Goal: Transaction & Acquisition: Purchase product/service

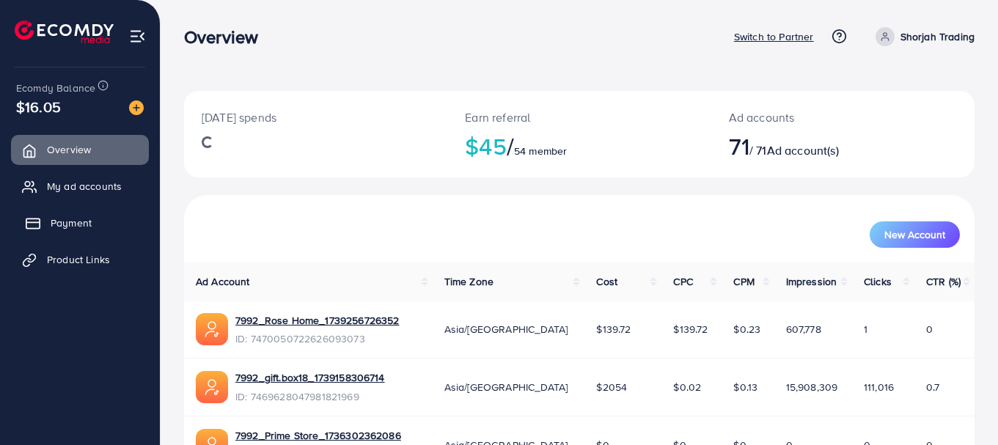
click at [82, 224] on span "Payment" at bounding box center [71, 223] width 41 height 15
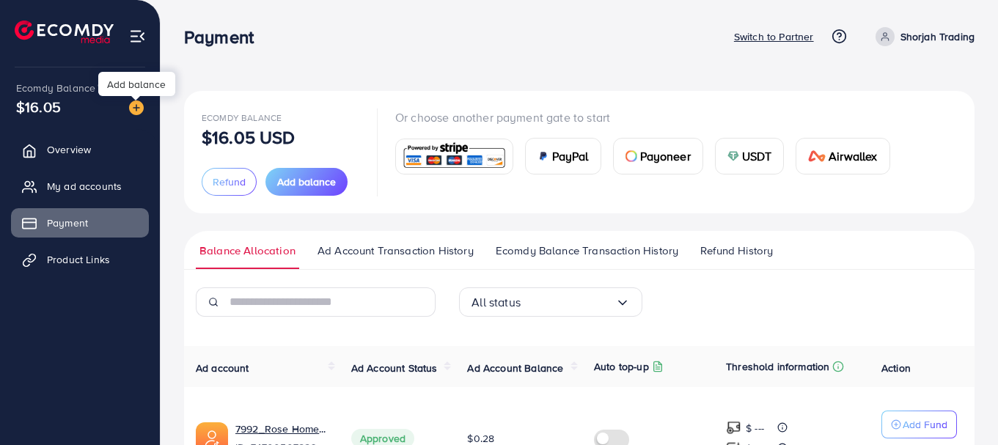
click at [133, 106] on img at bounding box center [136, 107] width 15 height 15
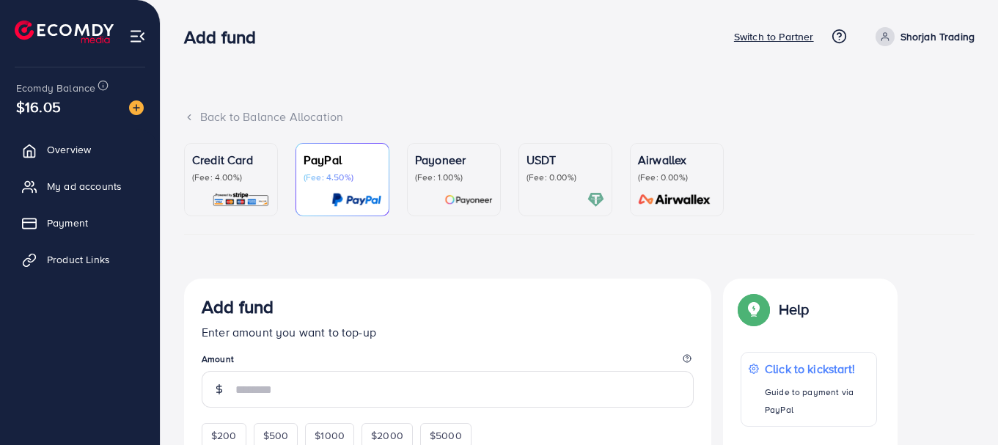
click at [232, 173] on p "(Fee: 4.00%)" at bounding box center [231, 178] width 78 height 12
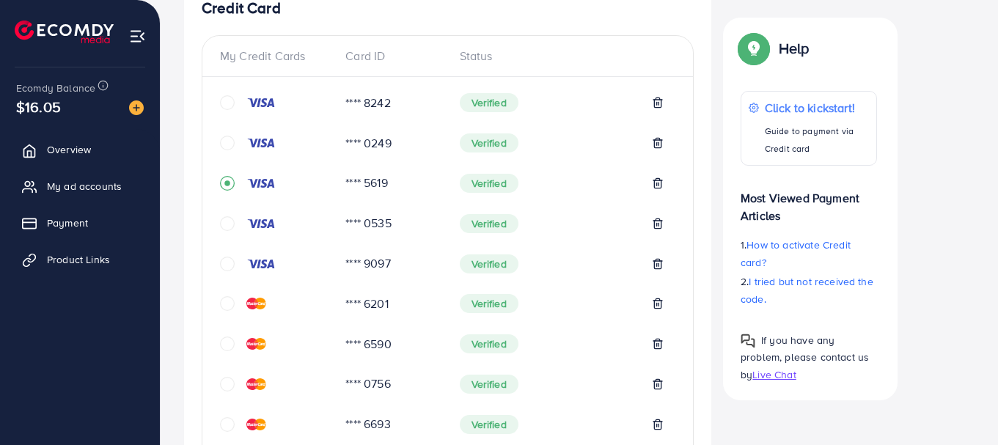
scroll to position [295, 0]
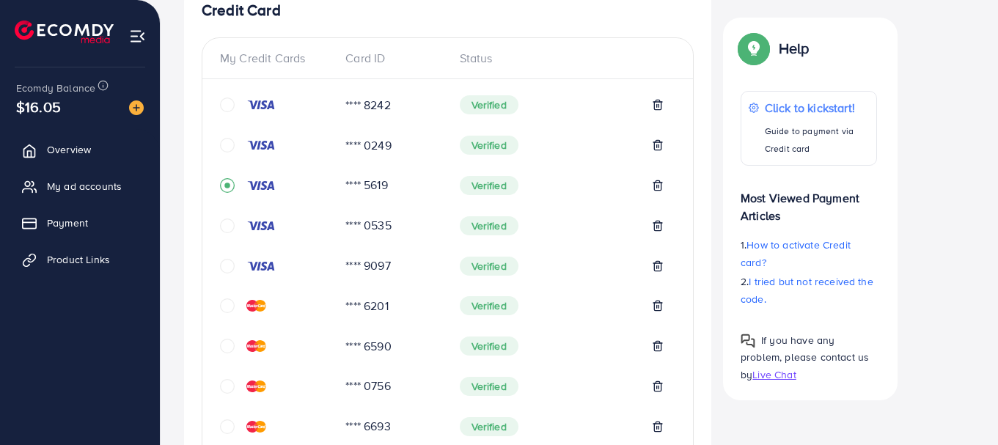
click at [229, 106] on icon "circle" at bounding box center [227, 105] width 15 height 15
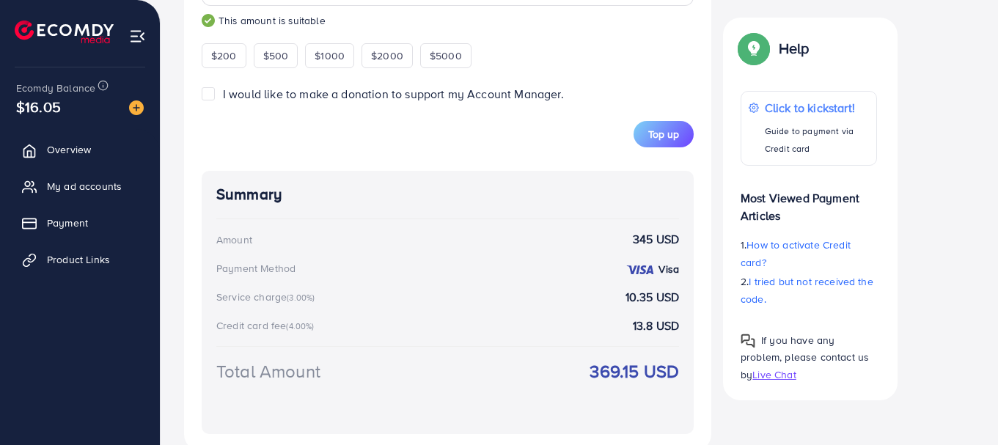
scroll to position [1053, 0]
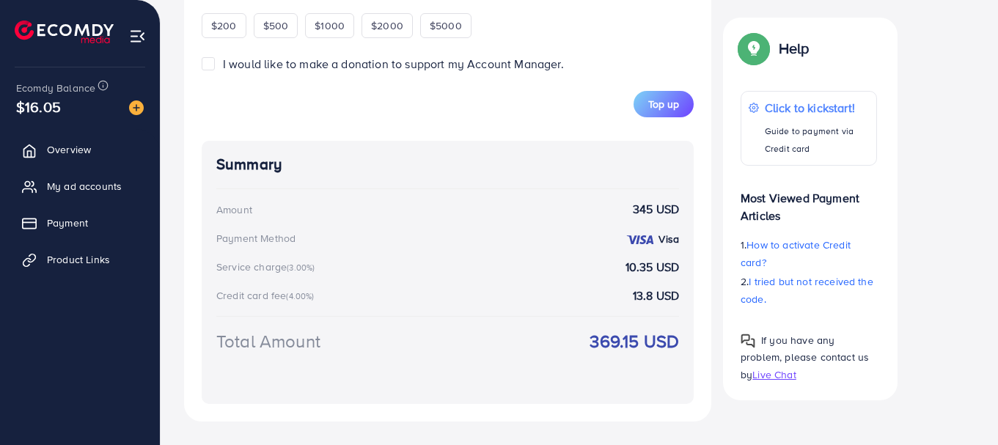
type input "***"
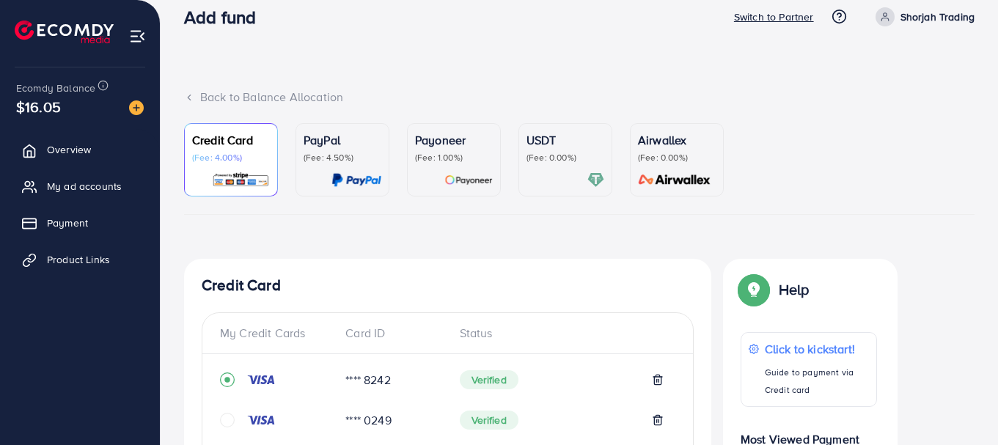
scroll to position [21, 0]
click at [63, 222] on span "Payment" at bounding box center [71, 223] width 41 height 15
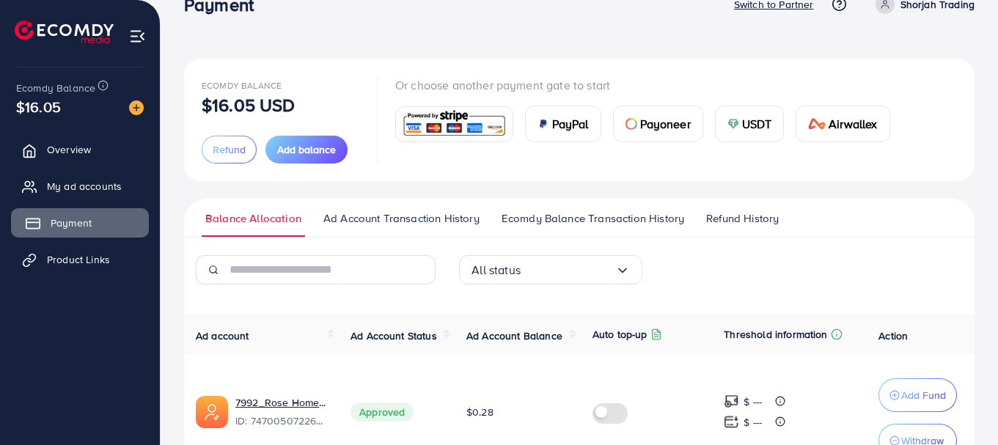
scroll to position [38, 0]
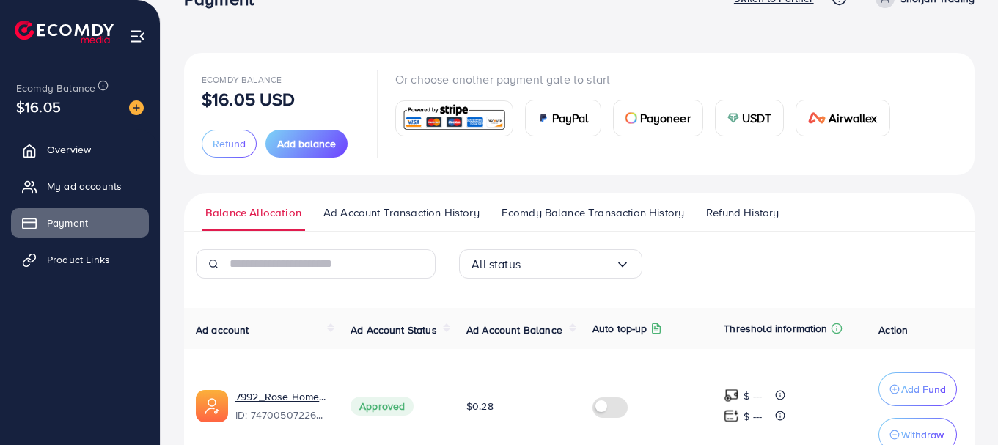
click at [418, 208] on span "Ad Account Transaction History" at bounding box center [401, 213] width 156 height 16
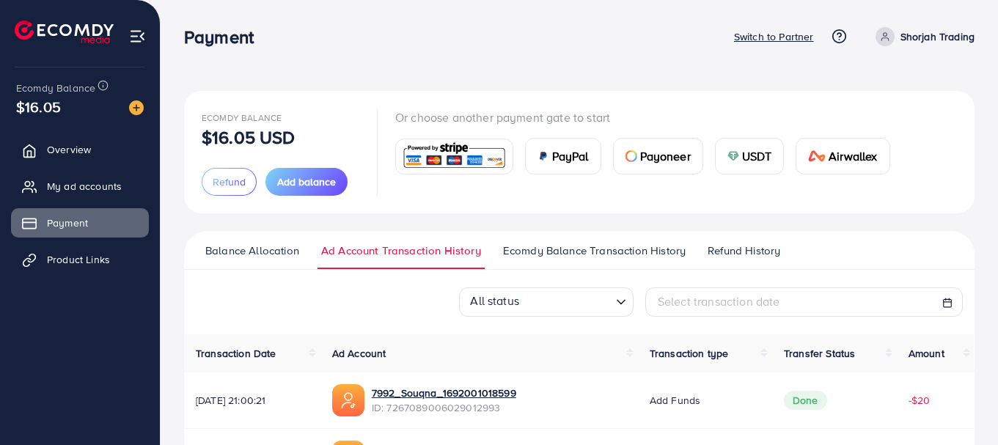
click at [559, 256] on span "Ecomdy Balance Transaction History" at bounding box center [594, 251] width 183 height 16
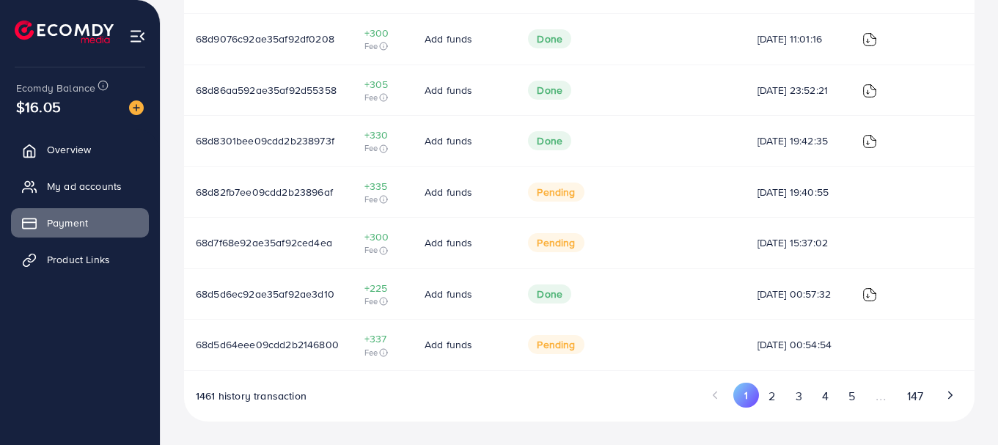
scroll to position [557, 0]
click at [774, 395] on button "2" at bounding box center [772, 396] width 26 height 27
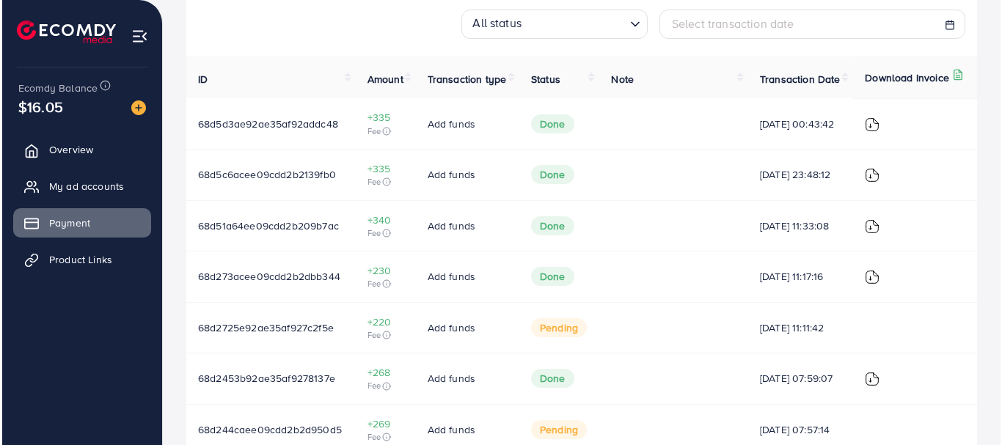
scroll to position [277, 0]
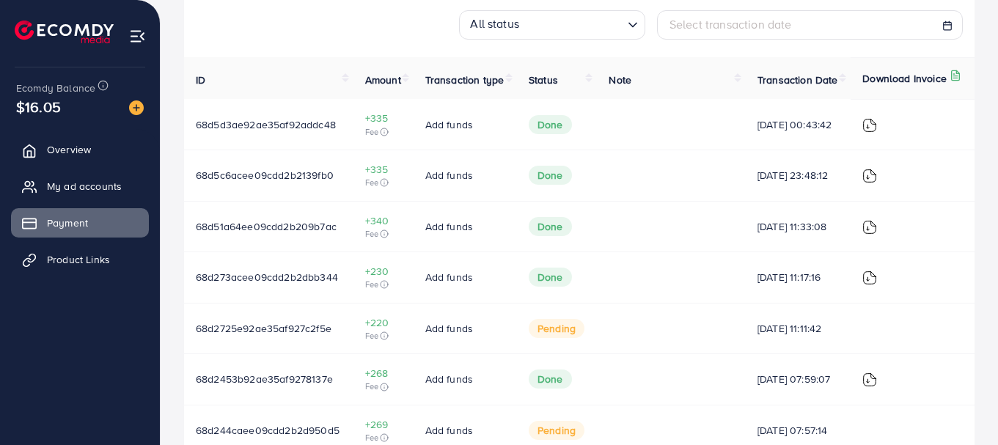
click at [872, 133] on img at bounding box center [869, 125] width 15 height 15
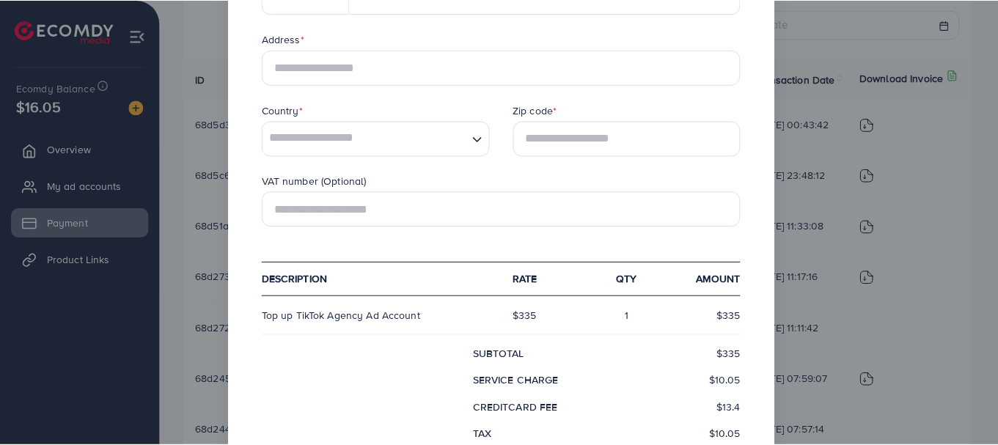
scroll to position [535, 0]
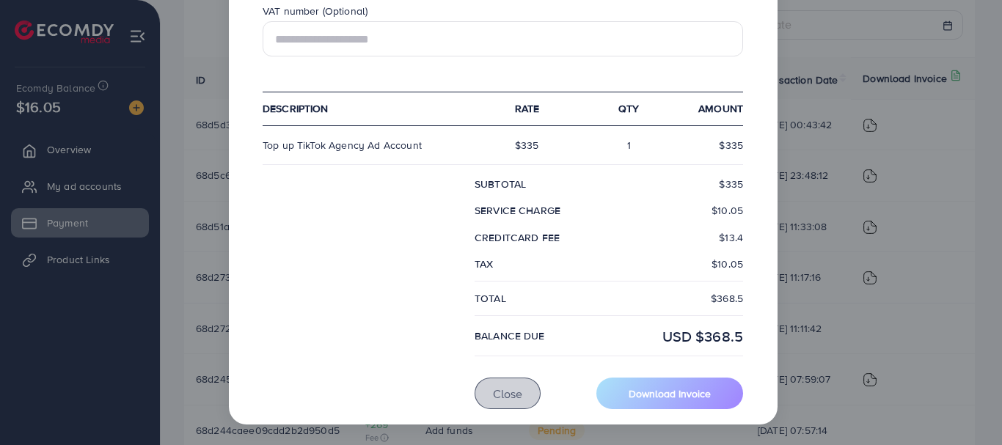
click at [502, 393] on span "Close" at bounding box center [507, 394] width 29 height 16
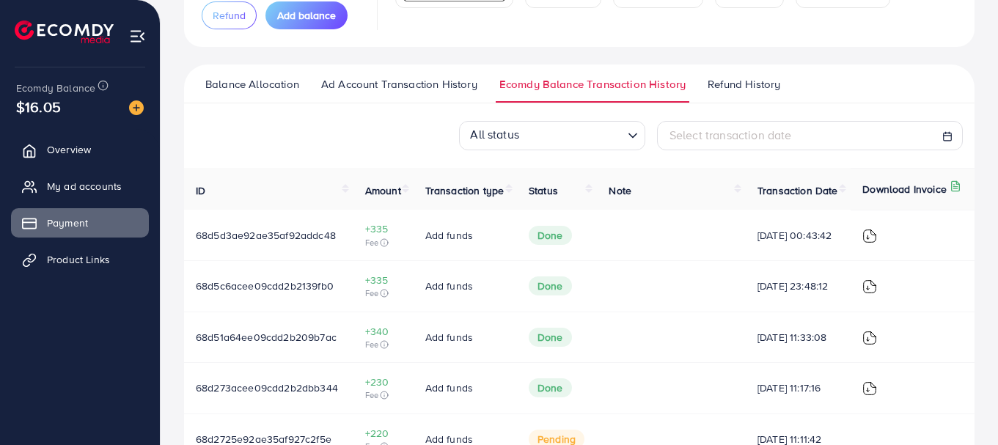
scroll to position [163, 0]
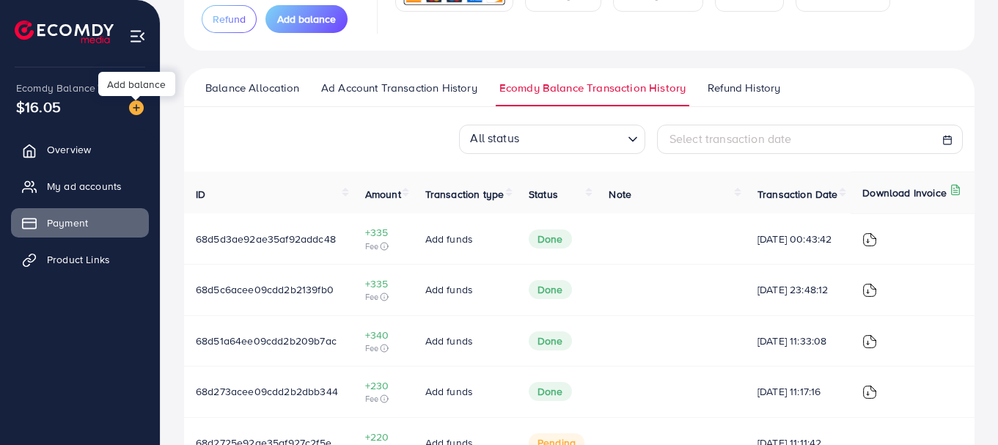
click at [136, 109] on img at bounding box center [136, 107] width 15 height 15
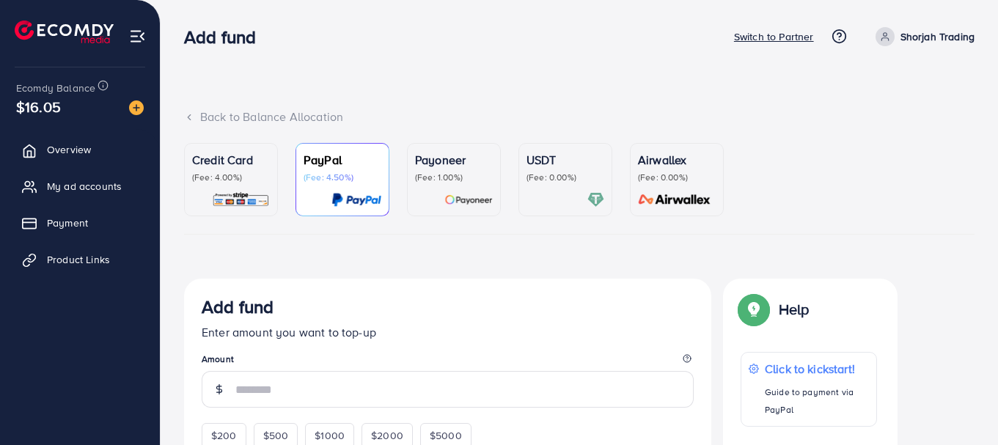
click at [268, 186] on div "Credit Card (Fee: 4.00%)" at bounding box center [231, 179] width 78 height 57
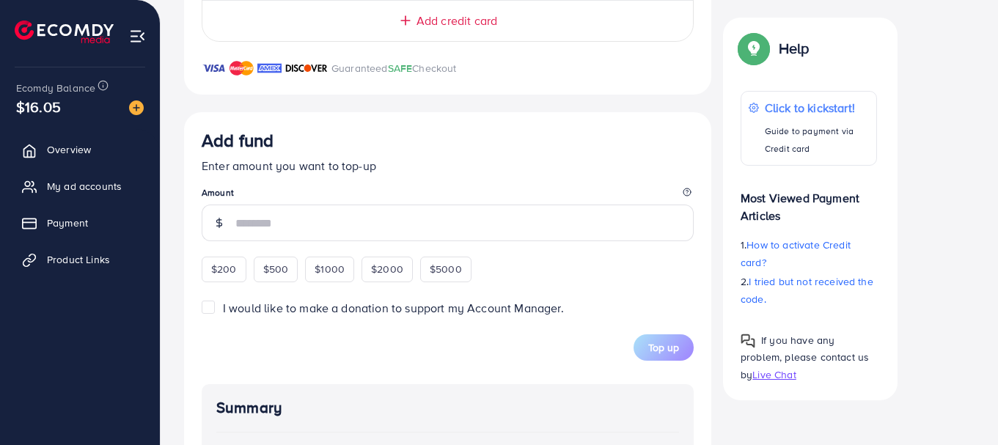
scroll to position [794, 0]
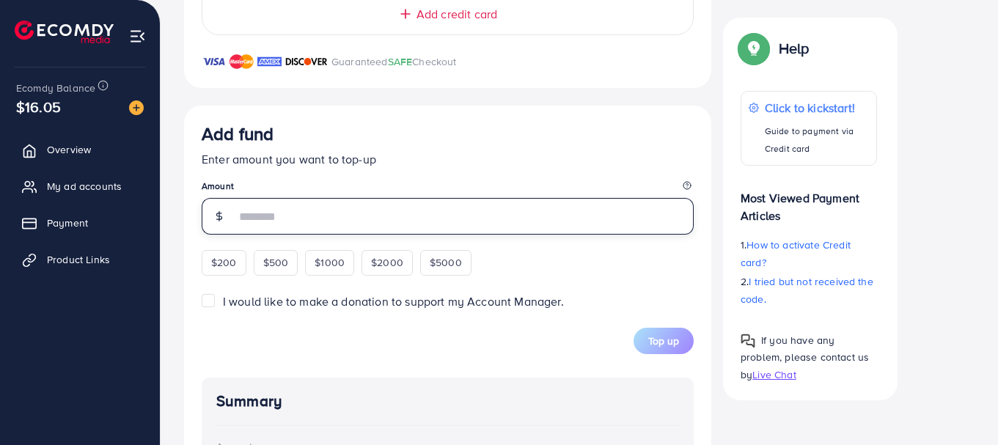
click at [260, 219] on input "number" at bounding box center [464, 216] width 458 height 37
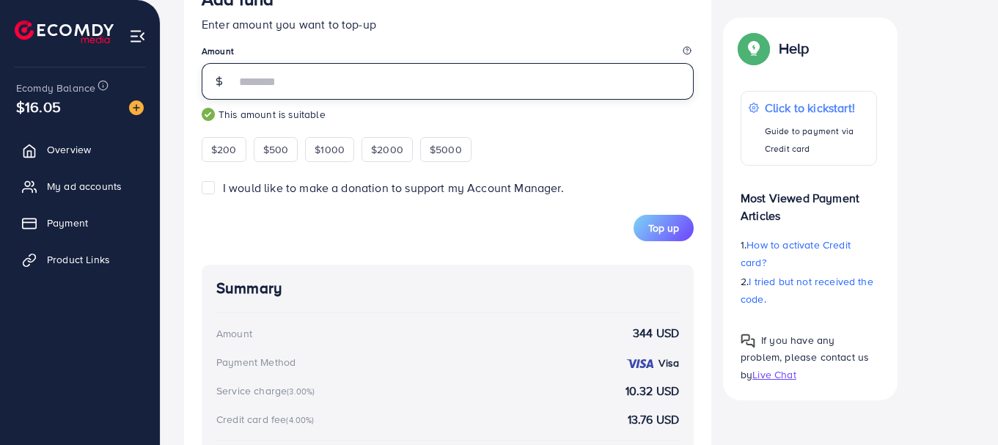
scroll to position [1053, 0]
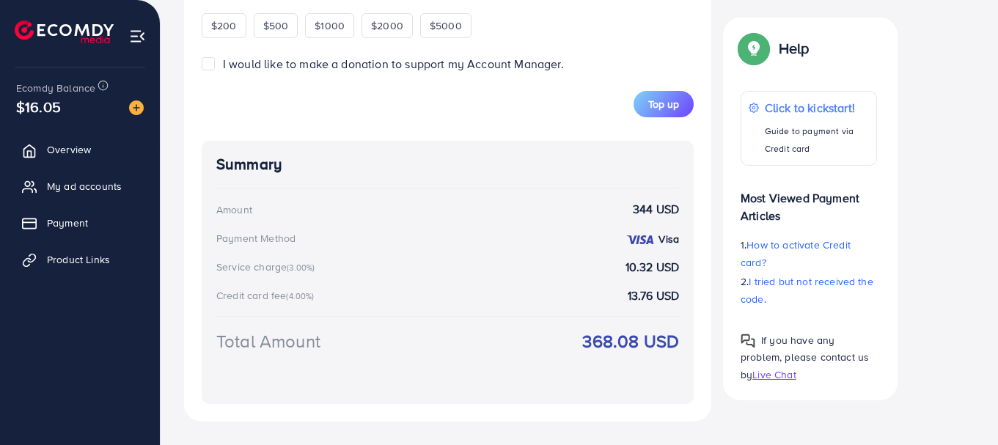
type input "***"
click at [78, 223] on span "Payment" at bounding box center [71, 223] width 41 height 15
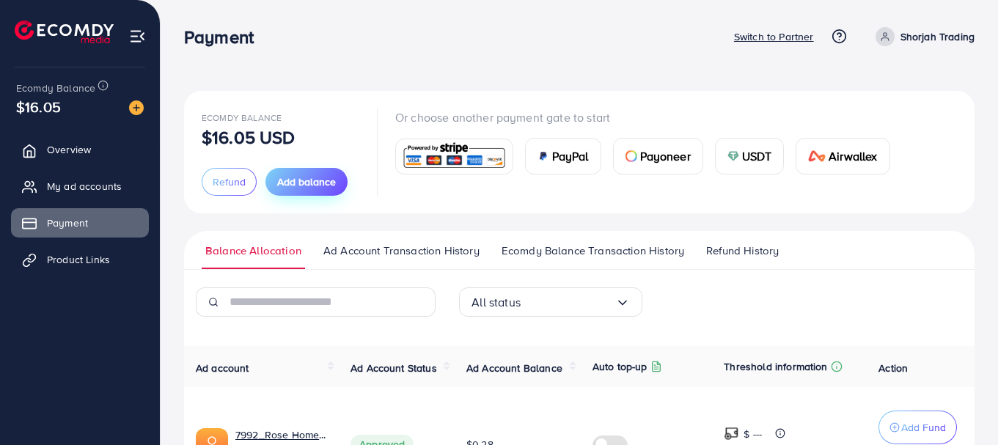
click at [298, 184] on span "Add balance" at bounding box center [306, 182] width 59 height 15
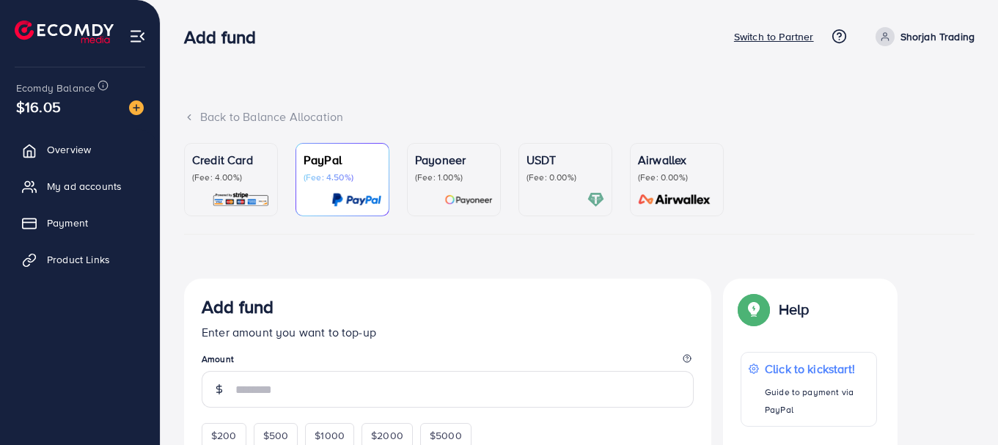
click at [234, 186] on div "Credit Card (Fee: 4.00%)" at bounding box center [231, 179] width 78 height 57
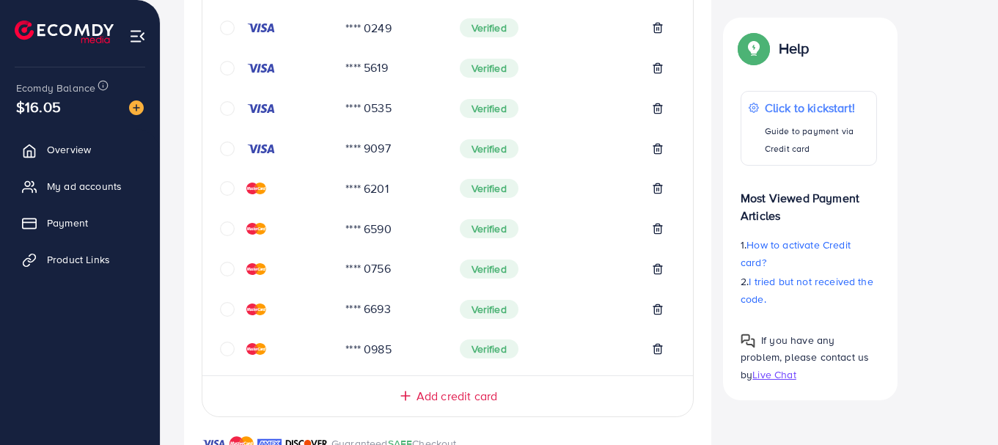
scroll to position [408, 0]
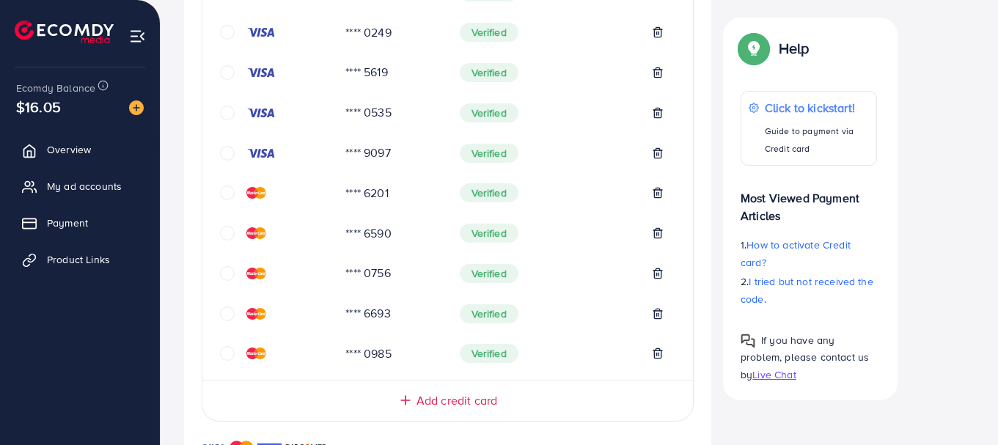
click at [227, 151] on icon "circle" at bounding box center [227, 153] width 15 height 15
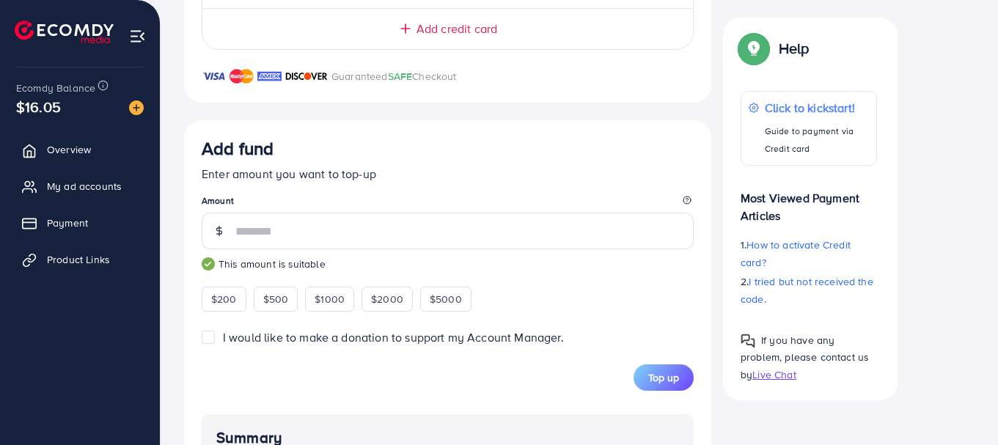
scroll to position [779, 0]
click at [287, 235] on input "***" at bounding box center [464, 231] width 458 height 37
click at [329, 375] on div "Top up" at bounding box center [448, 378] width 492 height 26
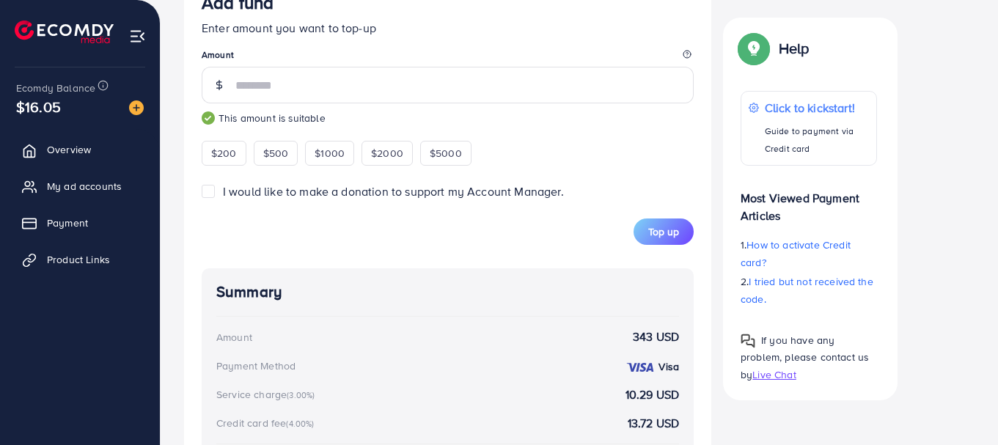
scroll to position [1053, 0]
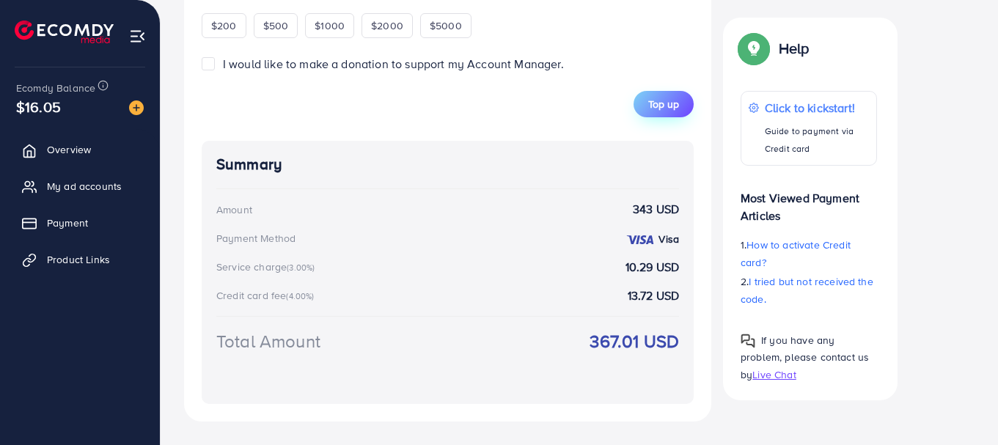
click at [668, 110] on span "Top up" at bounding box center [663, 104] width 31 height 15
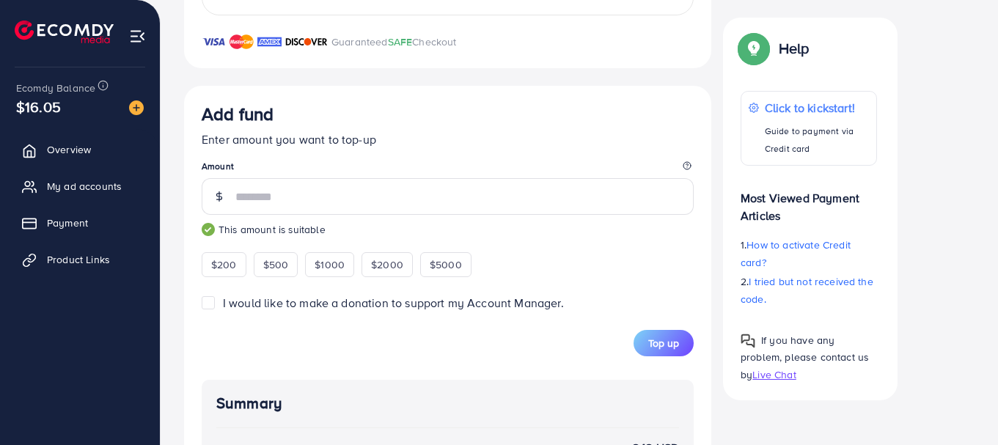
scroll to position [811, 0]
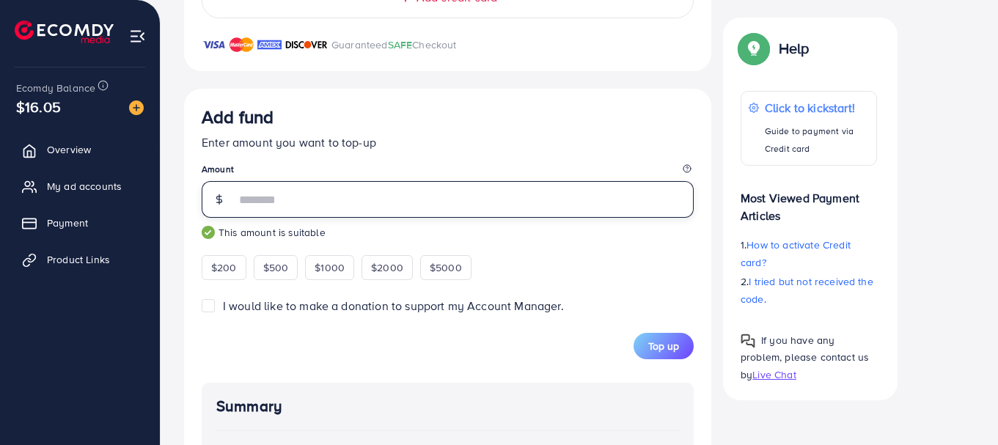
click at [275, 207] on input "***" at bounding box center [464, 199] width 458 height 37
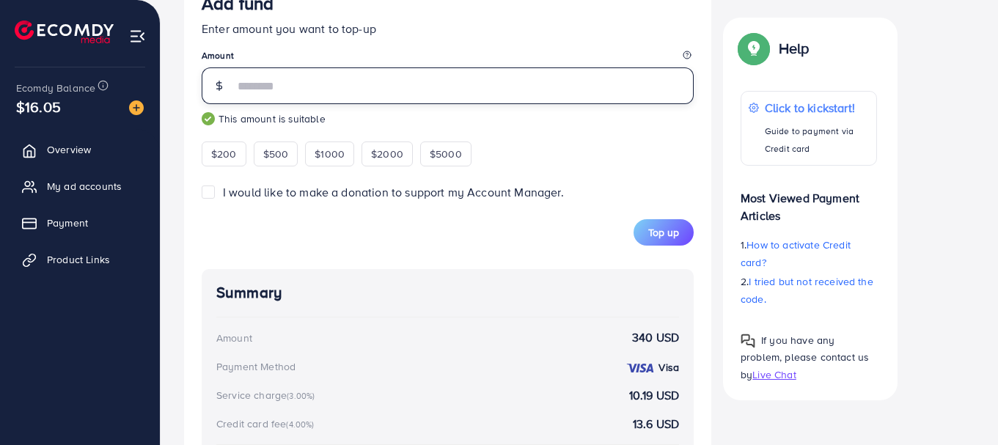
scroll to position [876, 0]
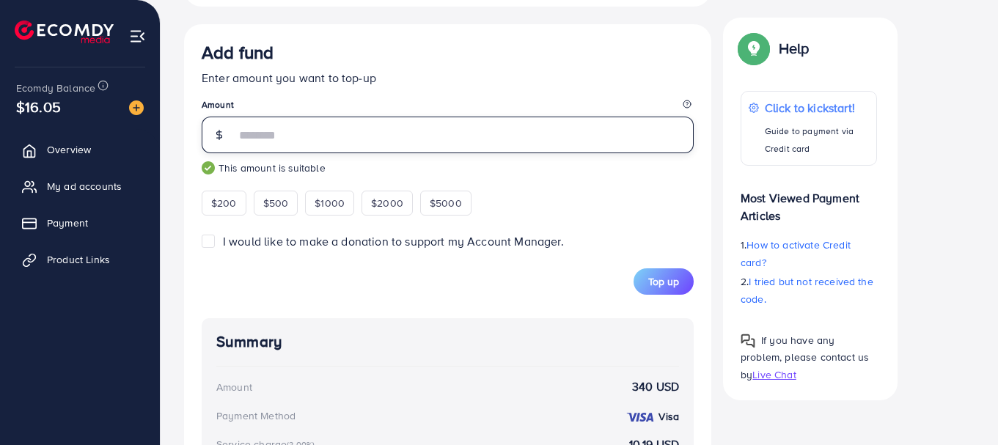
click at [295, 141] on input "***" at bounding box center [464, 135] width 458 height 37
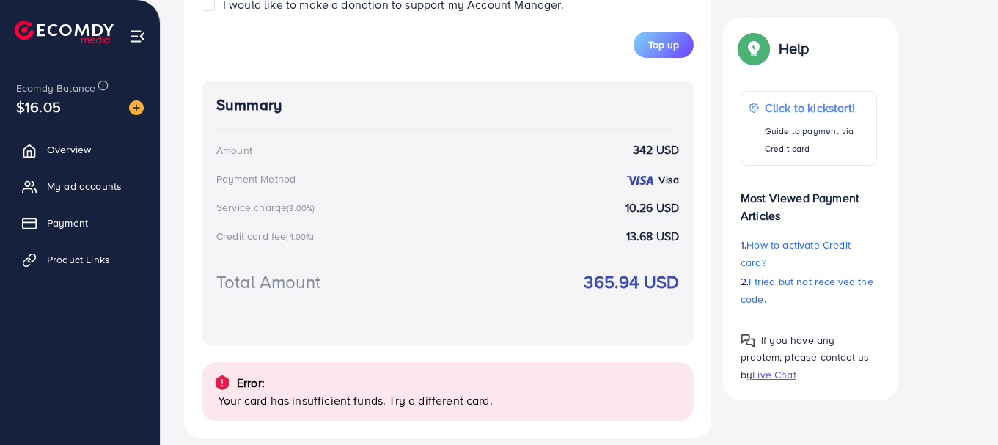
scroll to position [1116, 0]
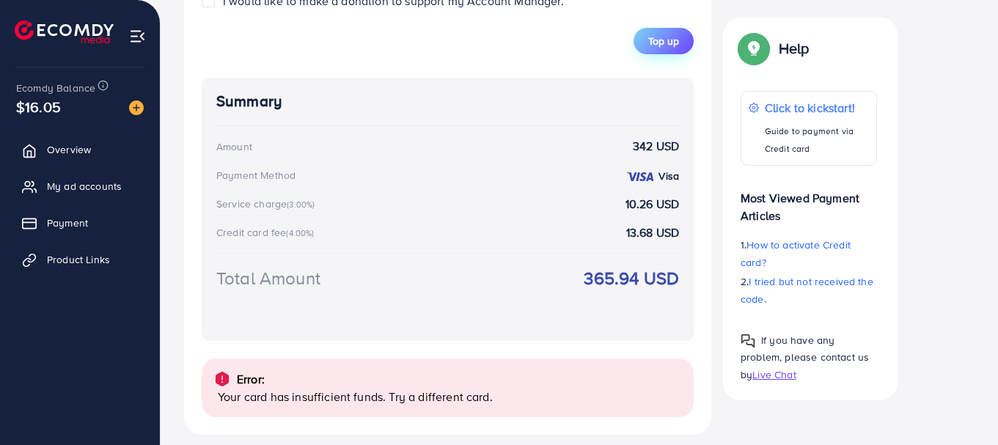
type input "***"
click at [676, 47] on span "Top up" at bounding box center [663, 41] width 31 height 15
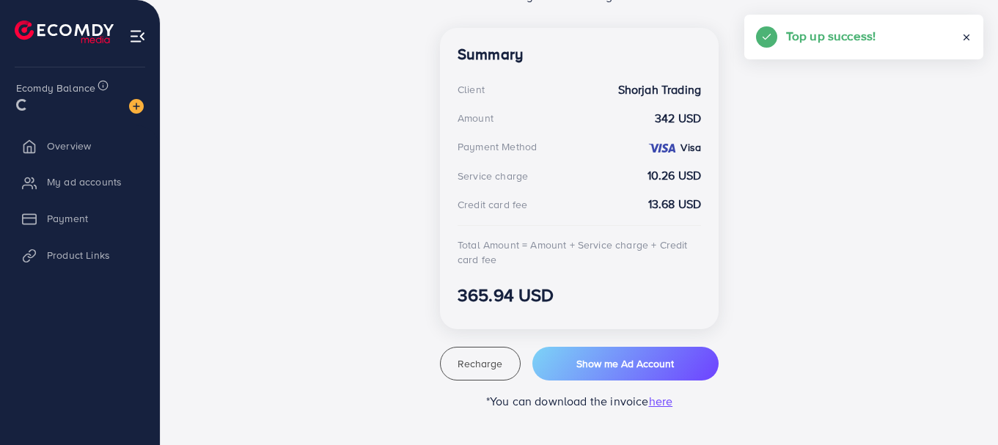
scroll to position [399, 0]
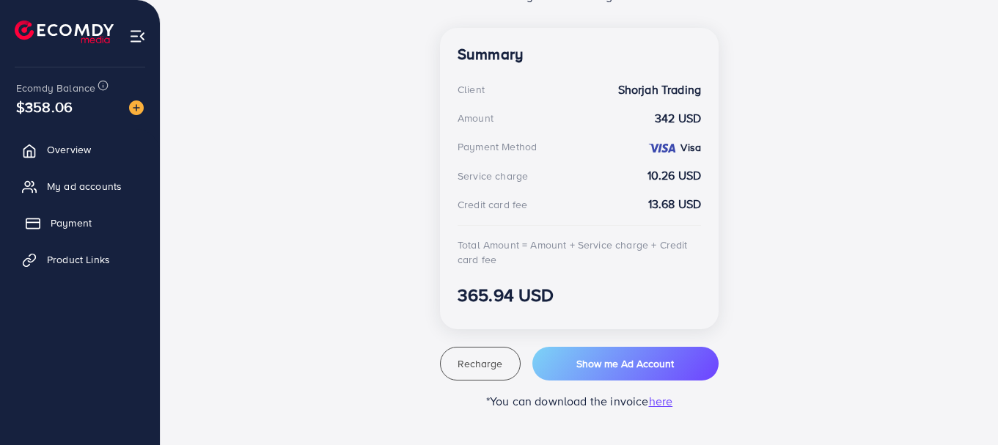
click at [51, 227] on span "Payment" at bounding box center [71, 223] width 41 height 15
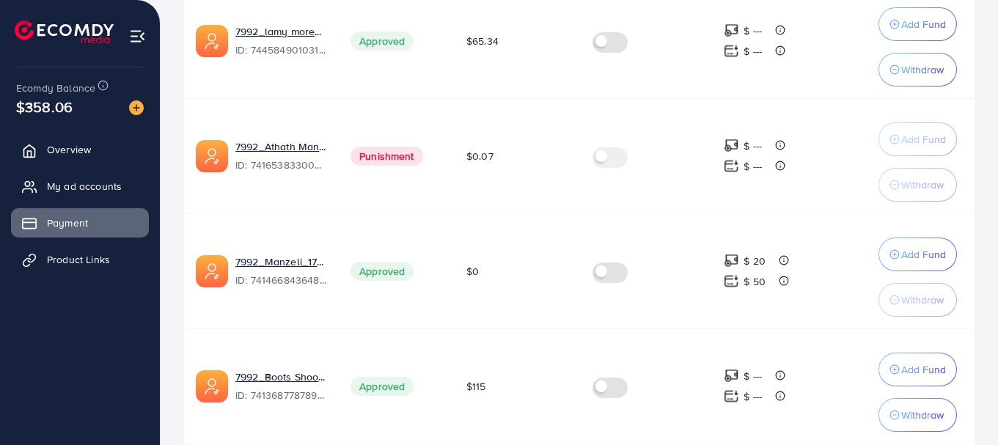
scroll to position [1167, 0]
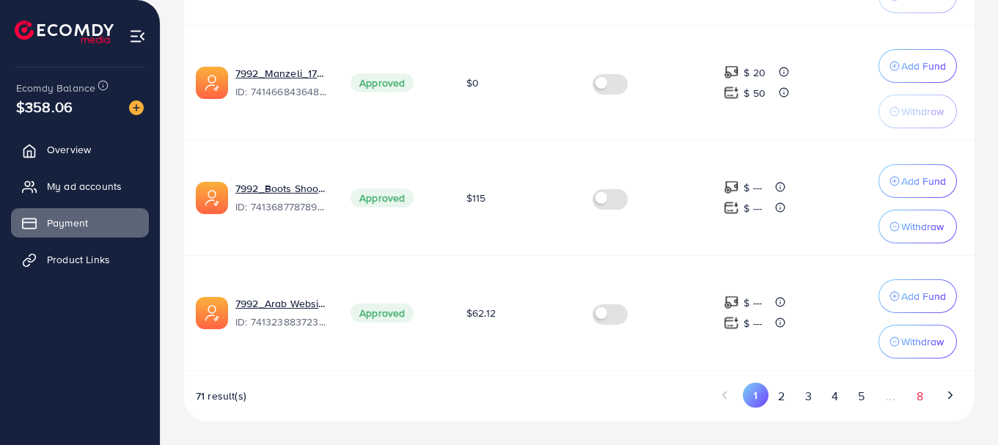
click at [920, 397] on button "8" at bounding box center [919, 396] width 26 height 27
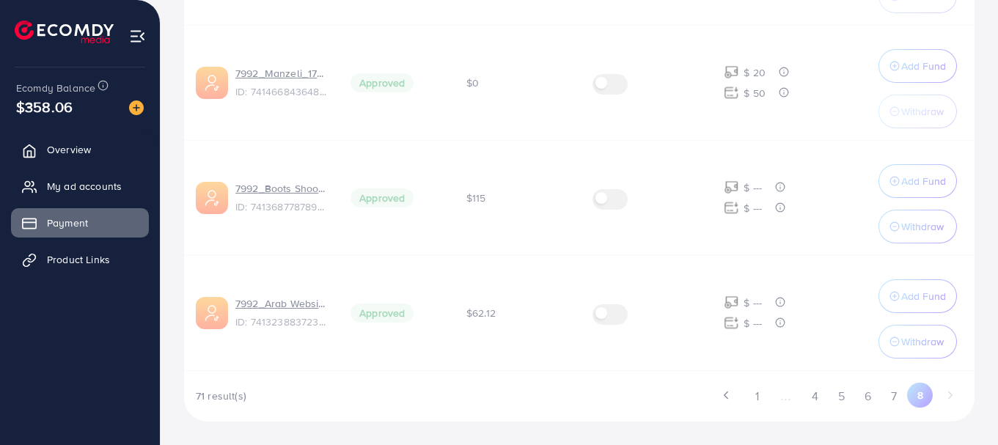
scroll to position [131, 0]
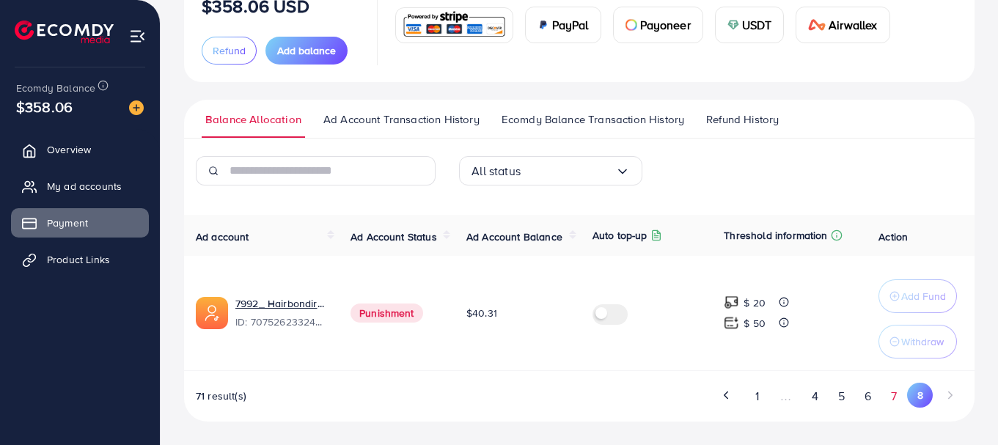
click at [892, 392] on button "7" at bounding box center [894, 396] width 26 height 27
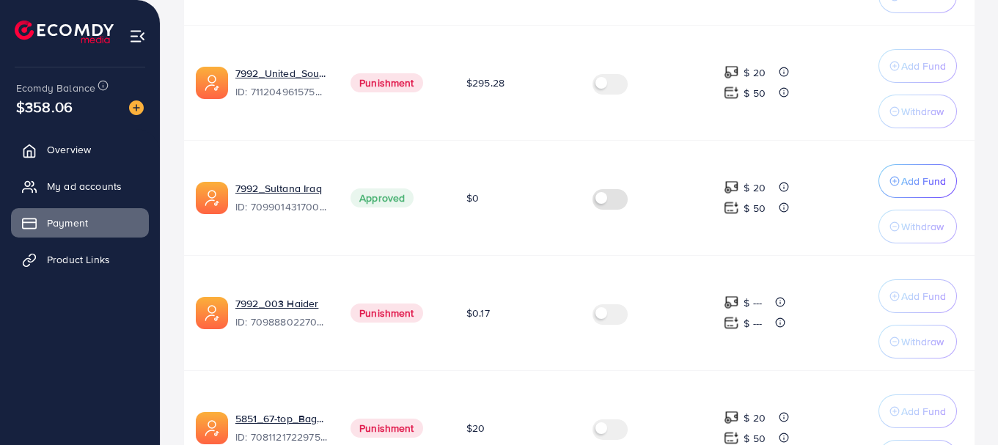
scroll to position [1052, 0]
click at [918, 183] on p "Add Fund" at bounding box center [923, 182] width 45 height 18
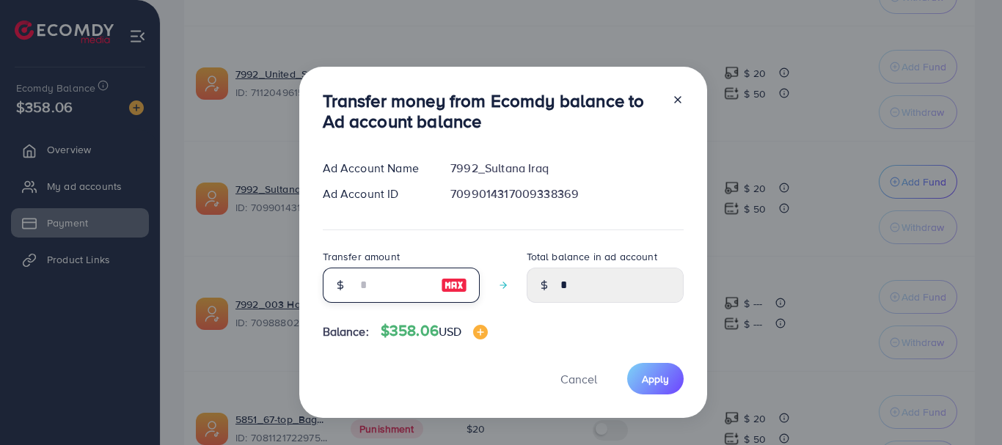
click at [374, 289] on input "number" at bounding box center [392, 285] width 73 height 35
type input "*"
type input "****"
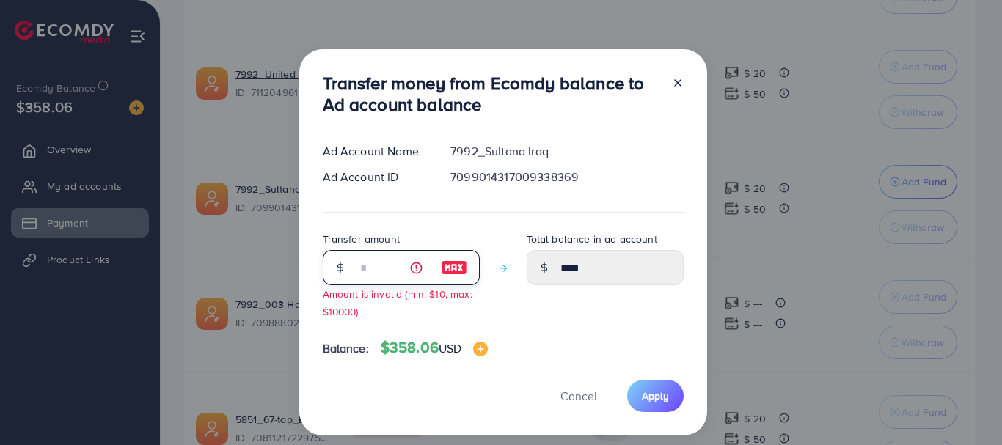
type input "**"
type input "*****"
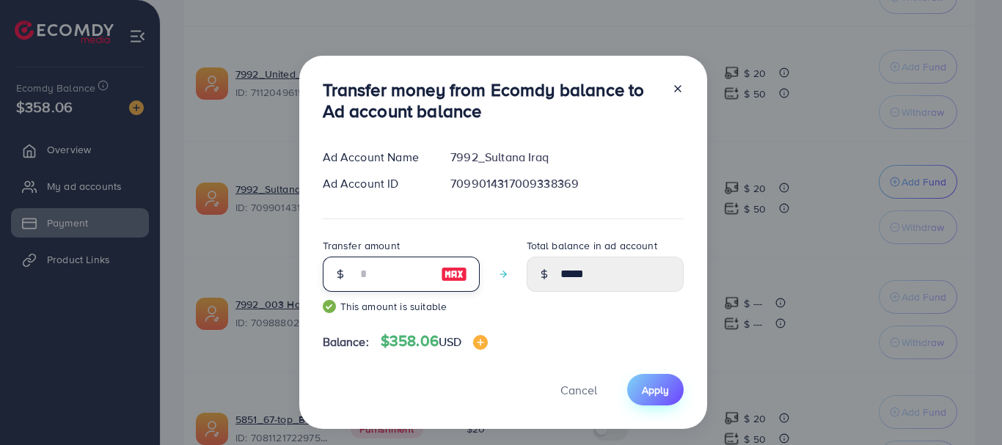
type input "**"
click at [661, 390] on span "Apply" at bounding box center [655, 390] width 27 height 15
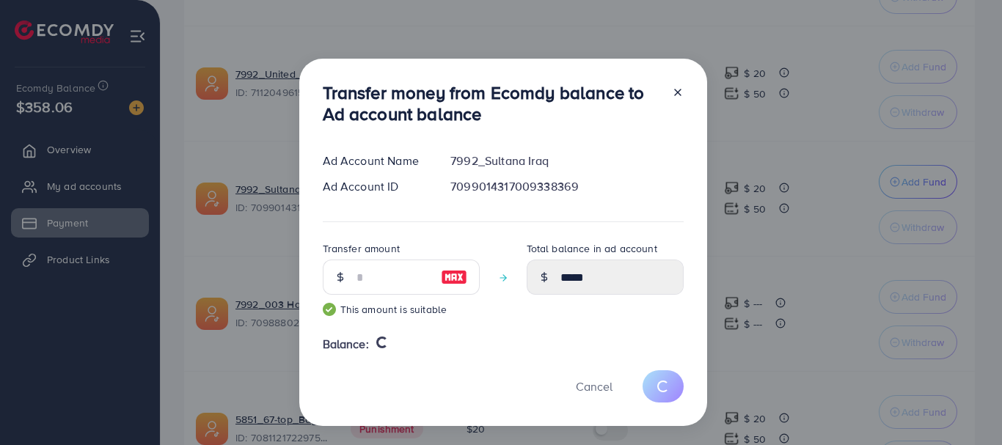
type input "*"
